Goal: Information Seeking & Learning: Learn about a topic

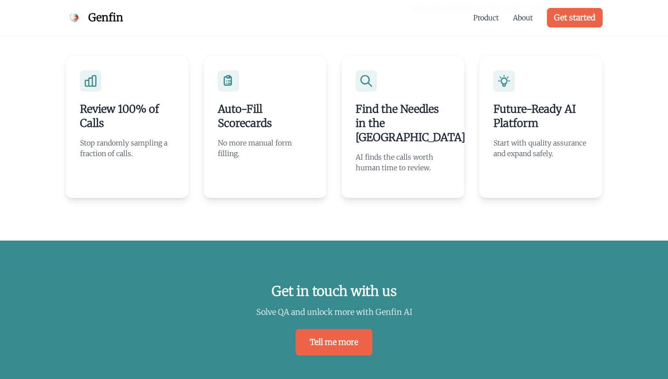
scroll to position [1744, 0]
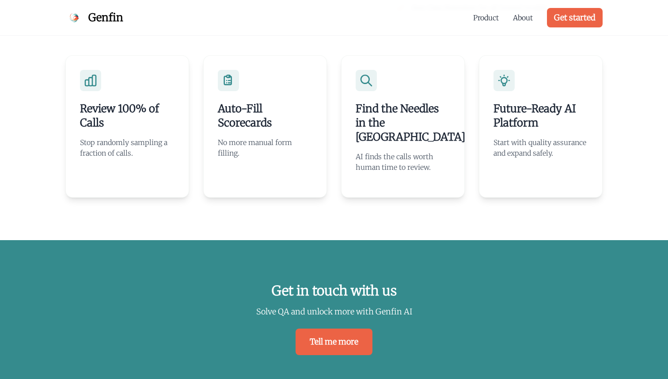
click at [244, 112] on h3 "Auto-Fill Scorecards" at bounding box center [265, 116] width 95 height 28
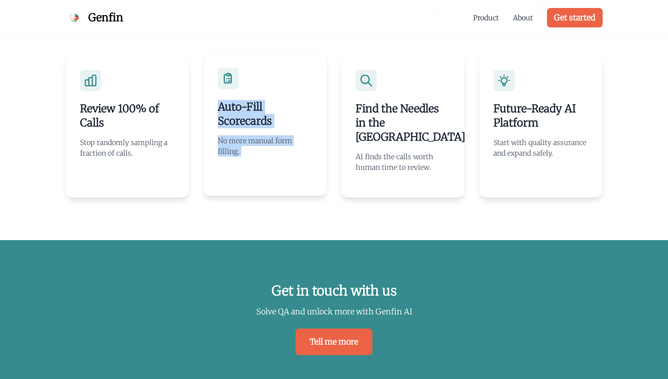
drag, startPoint x: 0, startPoint y: 0, endPoint x: 254, endPoint y: 158, distance: 299.1
click at [254, 157] on div "Auto-Fill Scorecards No more manual form filling." at bounding box center [265, 124] width 124 height 142
click at [250, 207] on div "Review 100% of Calls Stop randomly sampling a fraction of calls. Auto-Fill Scor…" at bounding box center [334, 126] width 566 height 227
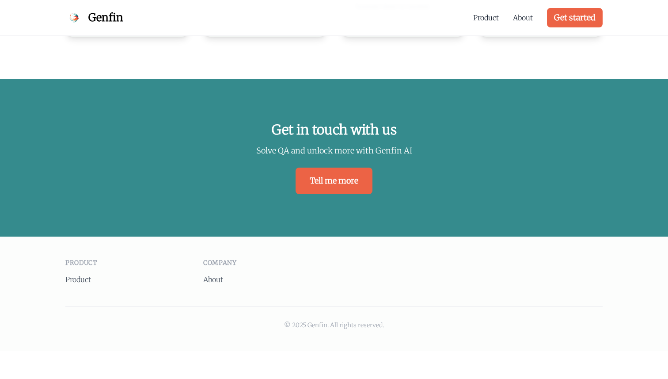
scroll to position [1914, 0]
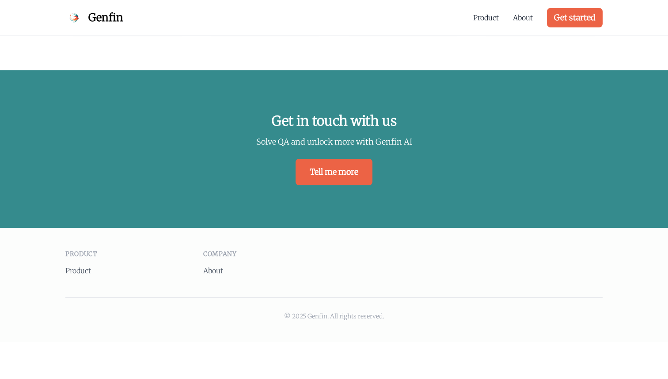
click at [495, 12] on div "Product About Get started" at bounding box center [539, 17] width 130 height 35
click at [495, 16] on link "Product" at bounding box center [487, 17] width 26 height 11
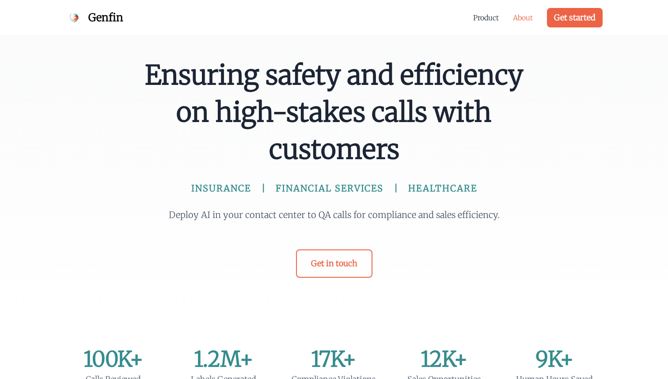
click at [522, 19] on link "About" at bounding box center [523, 17] width 20 height 11
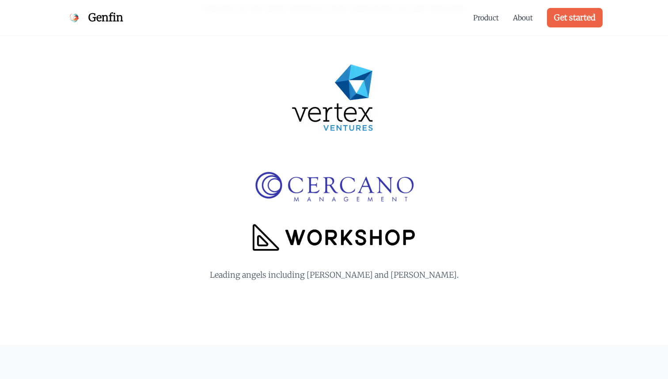
scroll to position [1104, 0]
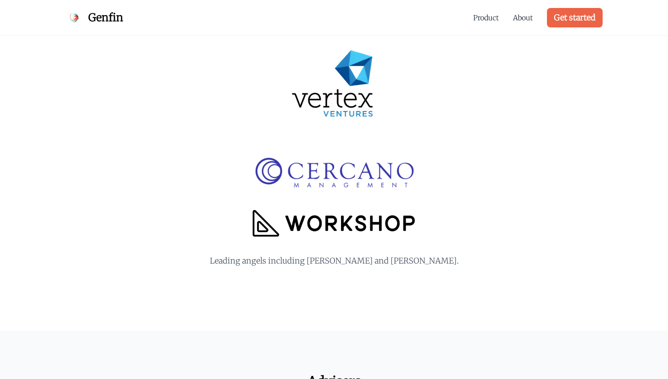
click at [355, 100] on img at bounding box center [334, 84] width 113 height 113
drag, startPoint x: 355, startPoint y: 100, endPoint x: 355, endPoint y: 111, distance: 11.1
click at [355, 111] on img at bounding box center [334, 84] width 113 height 113
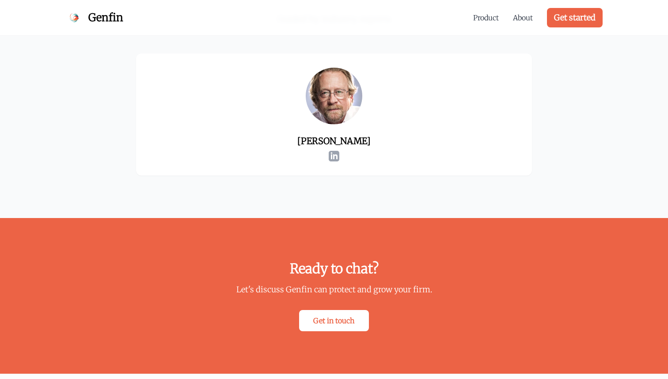
scroll to position [1599, 0]
